Goal: Task Accomplishment & Management: Use online tool/utility

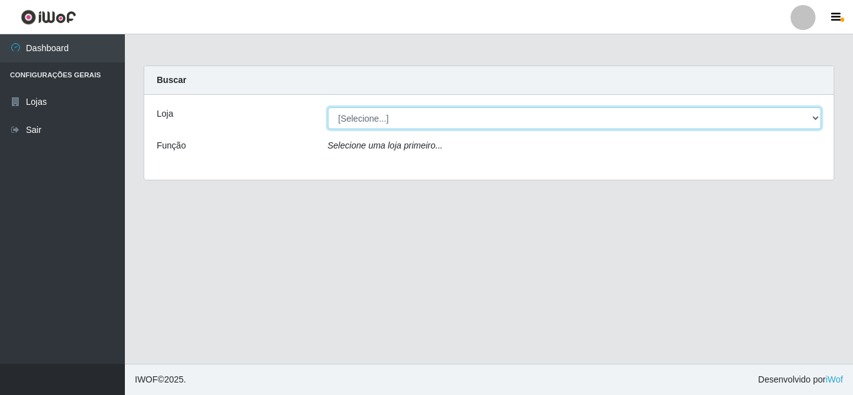
click at [394, 120] on select "[Selecione...] Hiper Queiroz - [GEOGRAPHIC_DATA]" at bounding box center [575, 118] width 494 height 22
select select "513"
click at [328, 107] on select "[Selecione...] Hiper Queiroz - [GEOGRAPHIC_DATA]" at bounding box center [575, 118] width 494 height 22
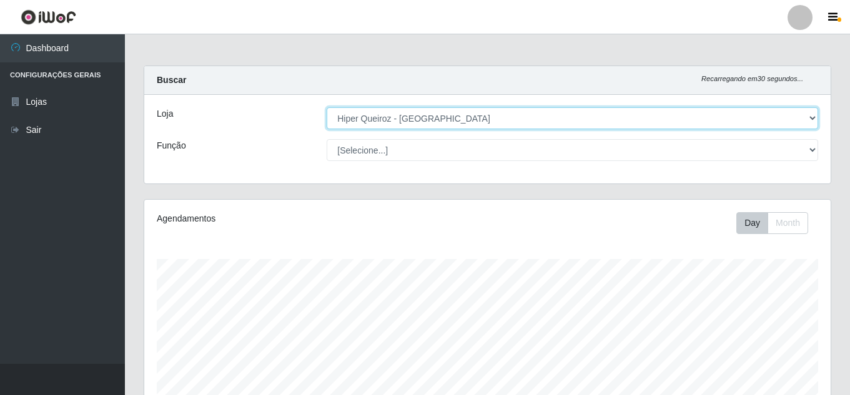
scroll to position [259, 686]
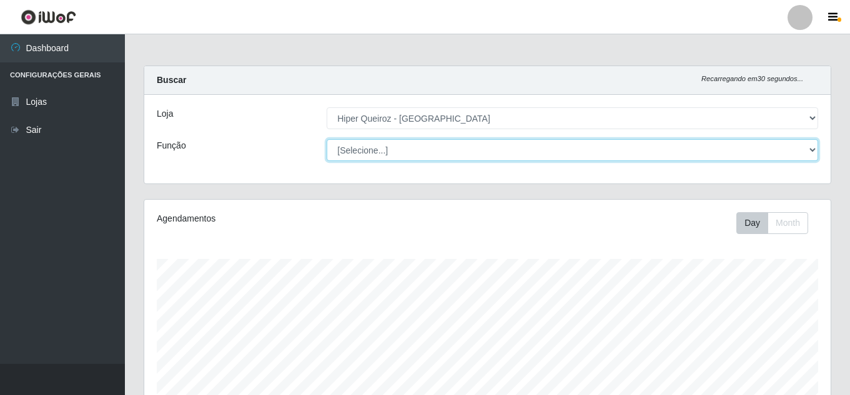
click at [388, 147] on select "[Selecione...] Embalador Embalador + Embalador ++ Operador de Caixa + Operador …" at bounding box center [572, 150] width 491 height 22
click at [327, 139] on select "[Selecione...] Embalador Embalador + Embalador ++ Operador de Caixa + Operador …" at bounding box center [572, 150] width 491 height 22
click at [392, 152] on select "[Selecione...] Embalador Embalador + Embalador ++ Operador de Caixa + Operador …" at bounding box center [572, 150] width 491 height 22
click at [327, 139] on select "[Selecione...] Embalador Embalador + Embalador ++ Operador de Caixa + Operador …" at bounding box center [572, 150] width 491 height 22
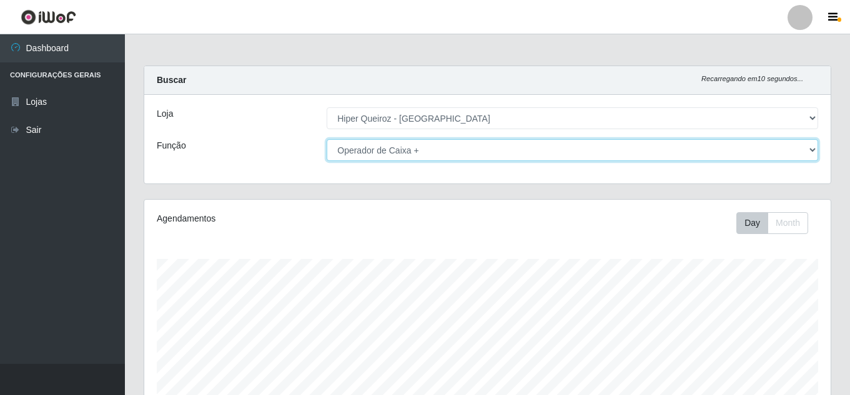
click at [423, 153] on select "[Selecione...] Embalador Embalador + Embalador ++ Operador de Caixa + Operador …" at bounding box center [572, 150] width 491 height 22
click at [327, 139] on select "[Selecione...] Embalador Embalador + Embalador ++ Operador de Caixa + Operador …" at bounding box center [572, 150] width 491 height 22
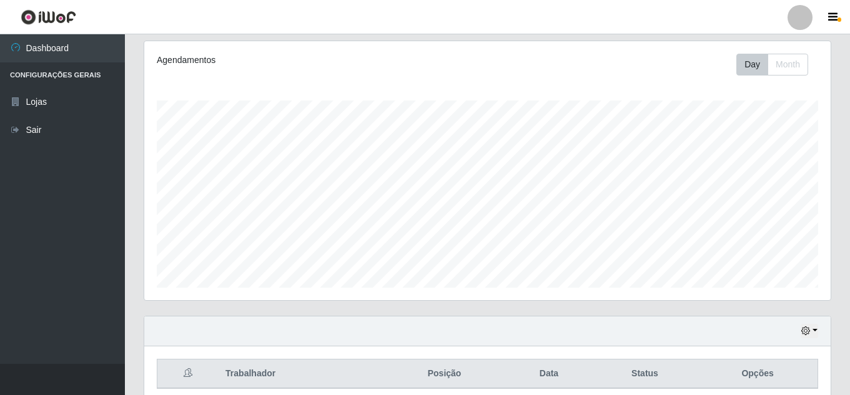
scroll to position [212, 0]
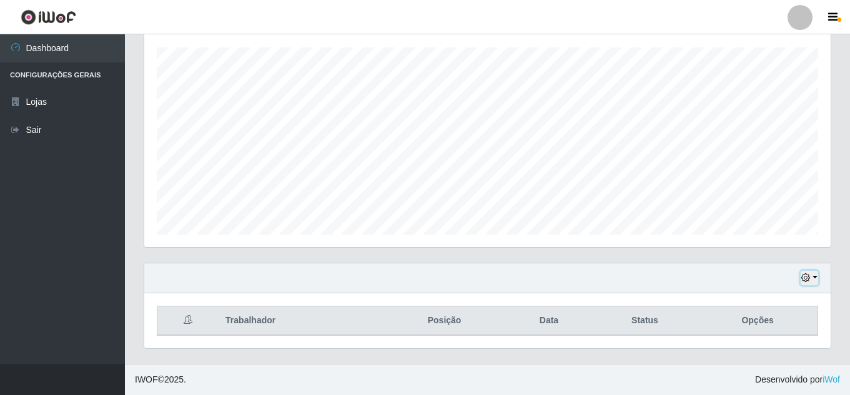
click at [805, 278] on icon "button" at bounding box center [805, 277] width 9 height 9
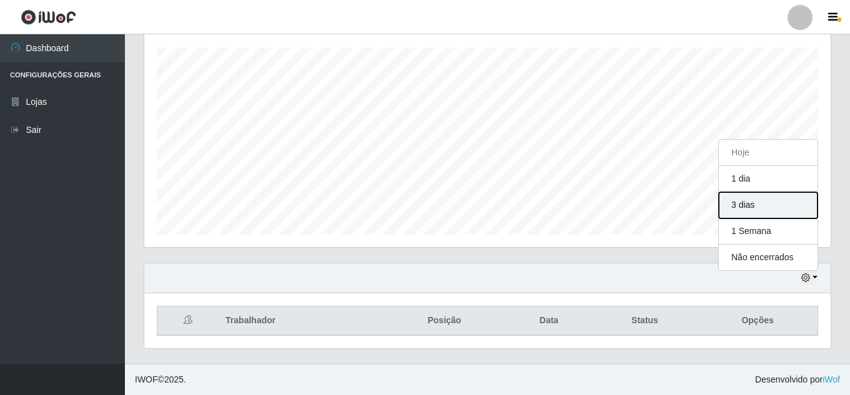
click at [742, 207] on button "3 dias" at bounding box center [768, 205] width 99 height 26
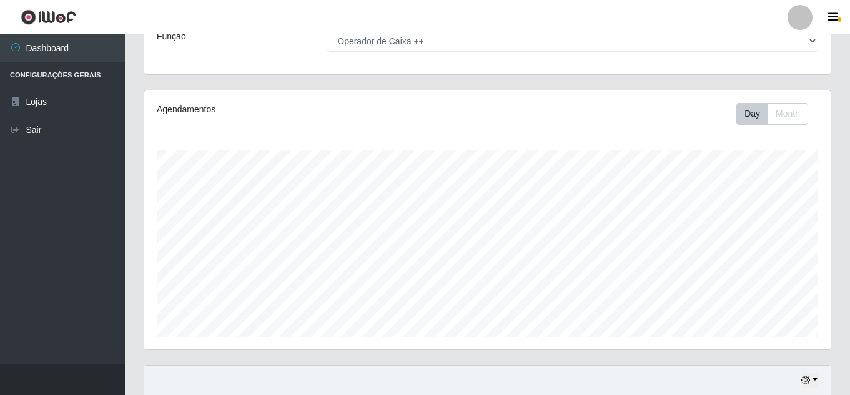
scroll to position [0, 0]
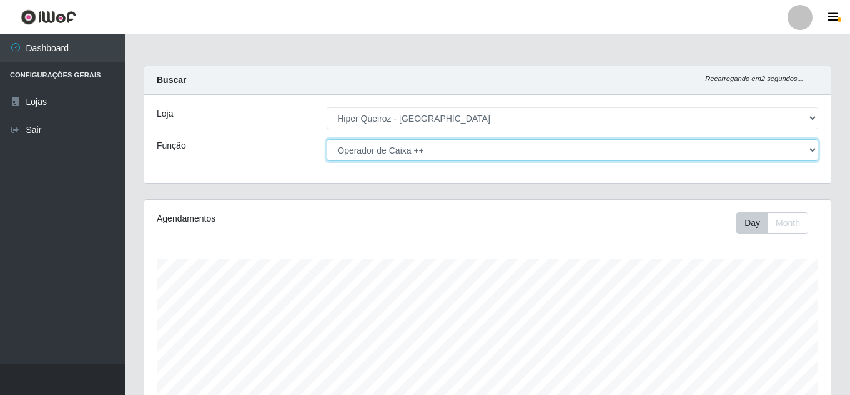
click at [468, 152] on select "[Selecione...] Embalador Embalador + Embalador ++ Operador de Caixa + Operador …" at bounding box center [572, 150] width 491 height 22
select select "1"
click at [327, 139] on select "[Selecione...] Embalador Embalador + Embalador ++ Operador de Caixa + Operador …" at bounding box center [572, 150] width 491 height 22
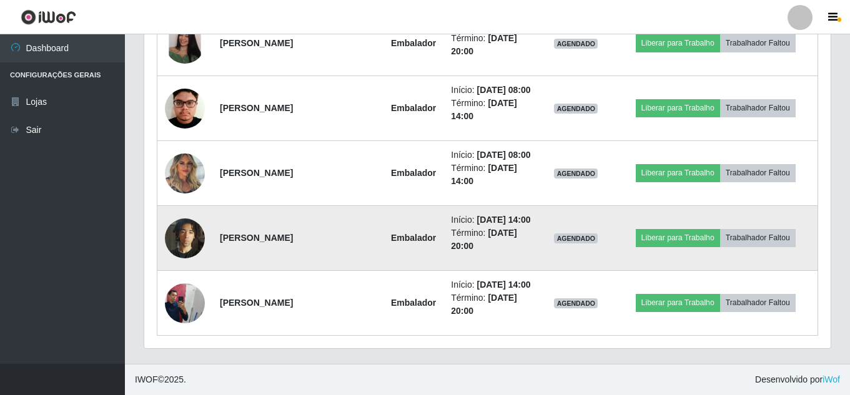
scroll to position [961, 0]
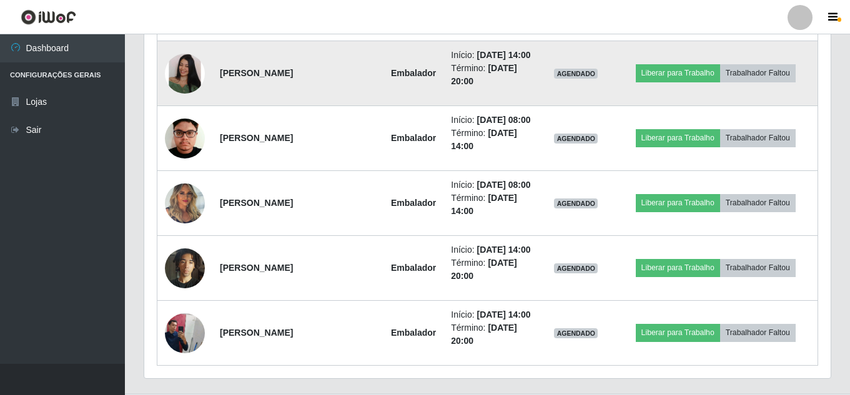
click at [184, 94] on img at bounding box center [185, 74] width 40 height 40
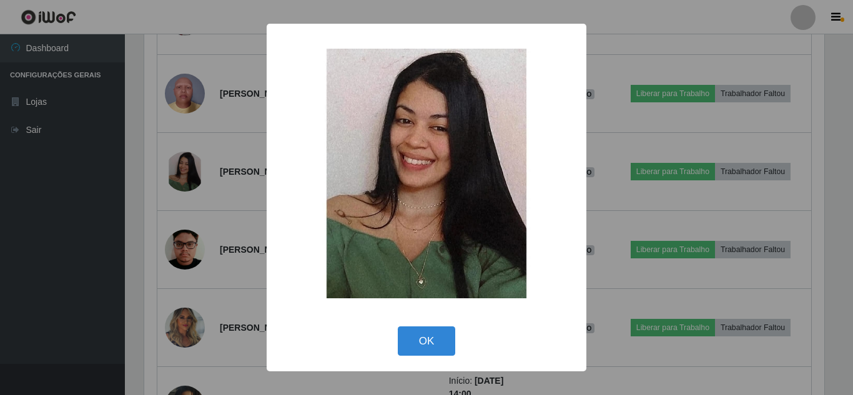
drag, startPoint x: 67, startPoint y: 221, endPoint x: 31, endPoint y: 210, distance: 37.7
click at [59, 225] on div "× OK Cancel" at bounding box center [426, 197] width 853 height 395
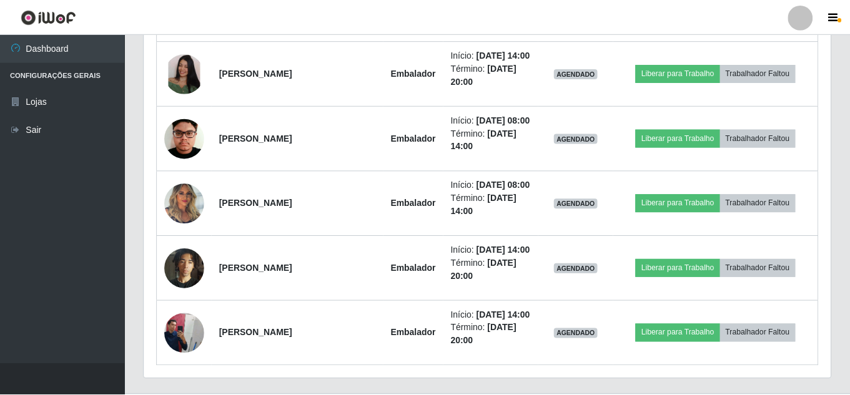
scroll to position [259, 686]
